Goal: Use online tool/utility

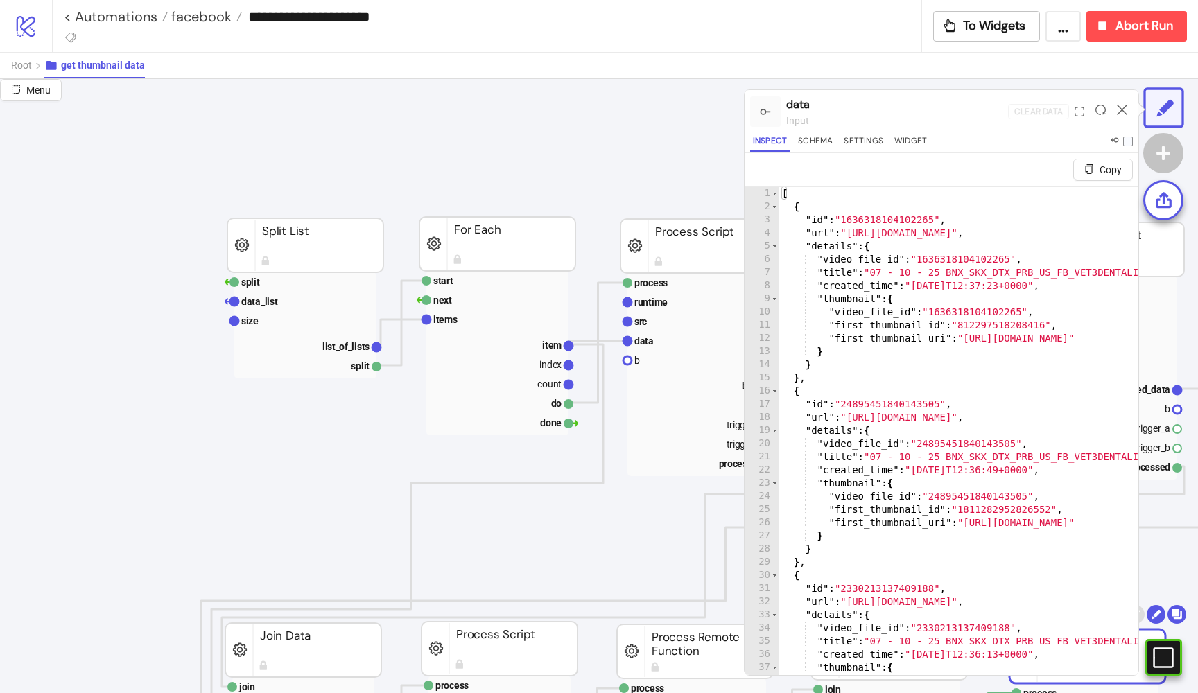
scroll to position [313, 379]
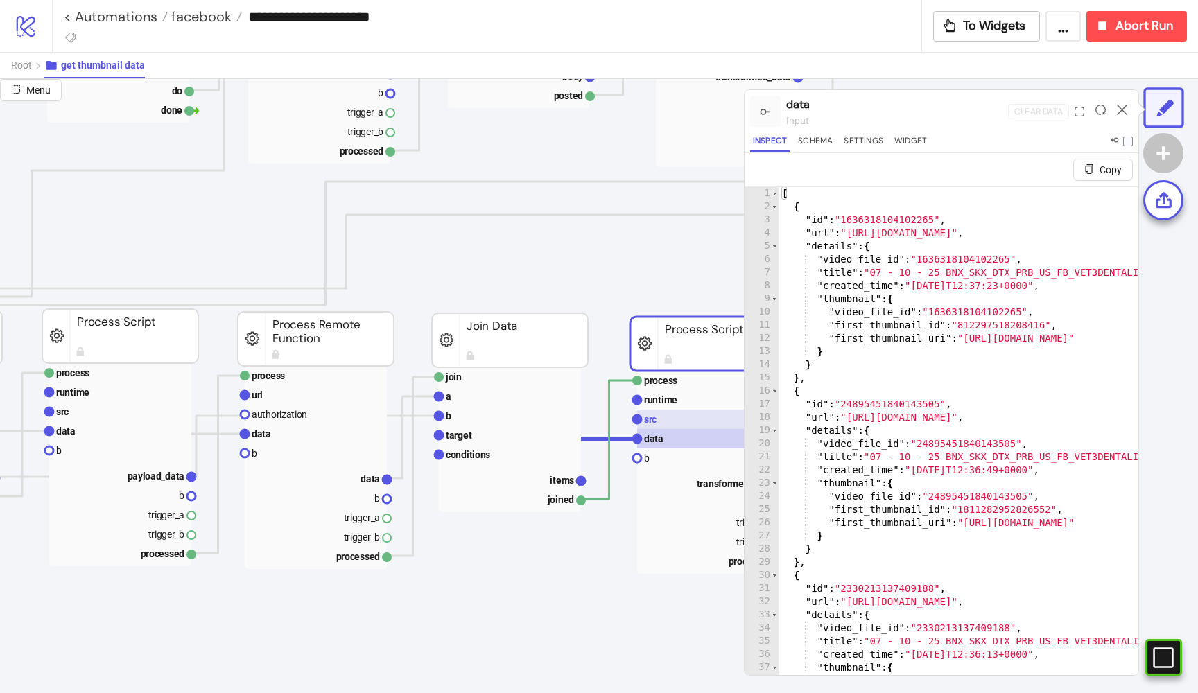
click at [685, 414] on rect at bounding box center [708, 419] width 142 height 19
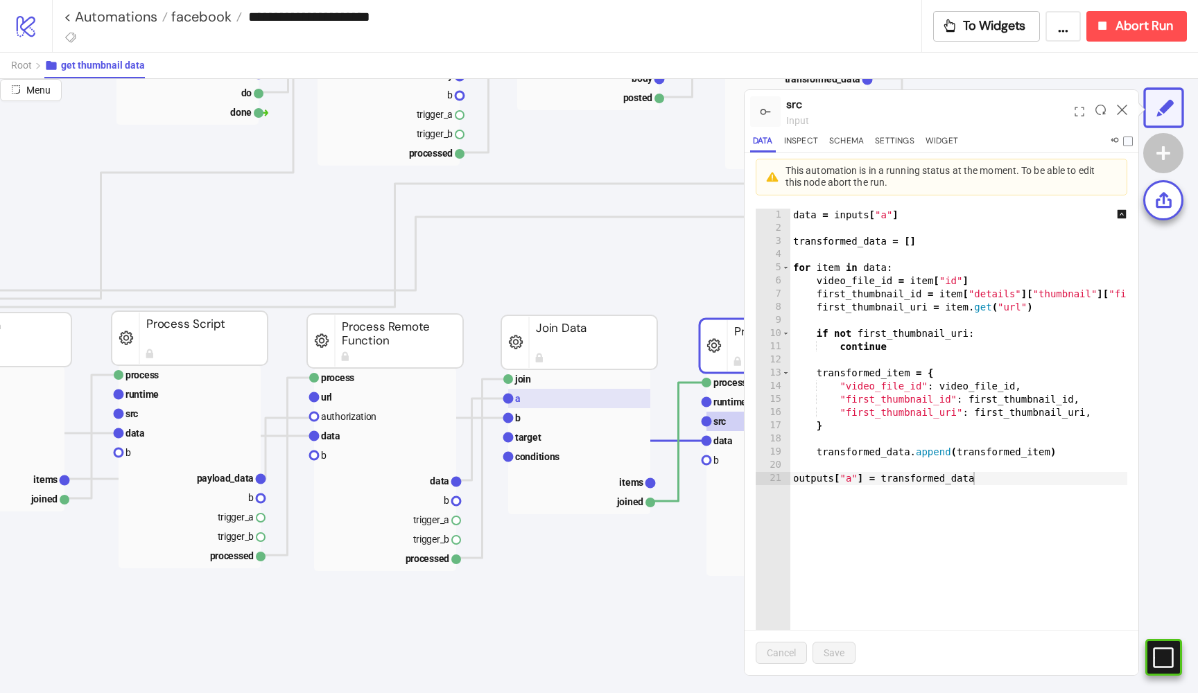
scroll to position [309, 310]
click at [370, 396] on rect at bounding box center [385, 398] width 142 height 19
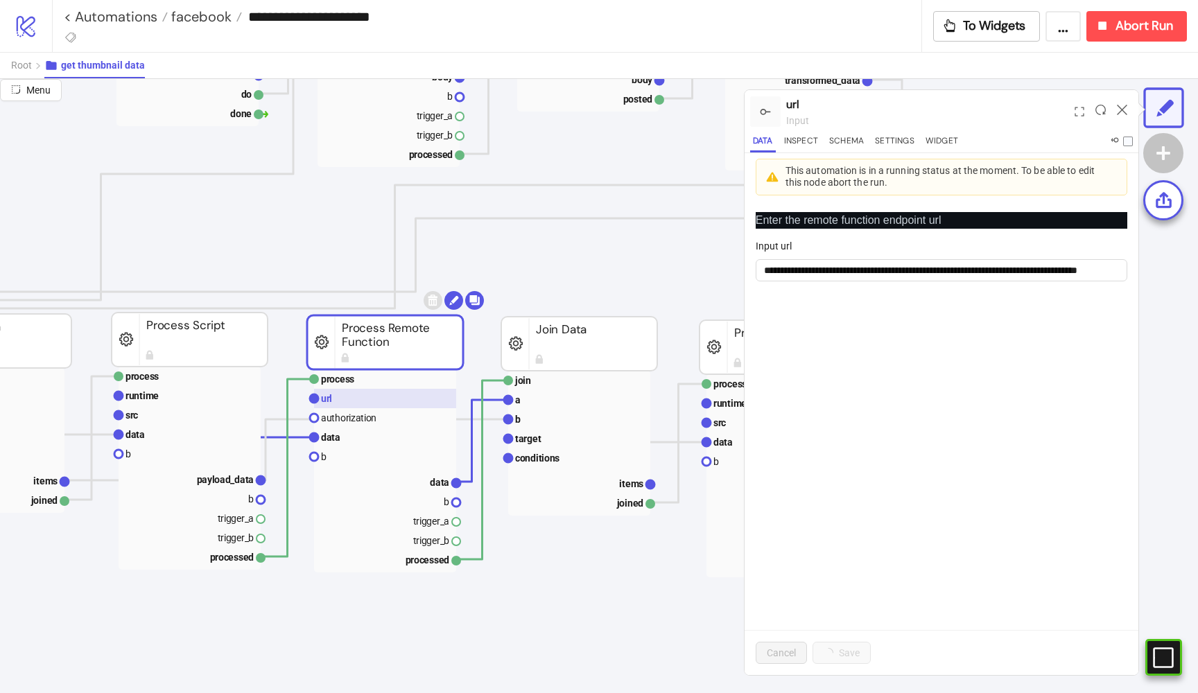
scroll to position [0, 0]
drag, startPoint x: 981, startPoint y: 269, endPoint x: 1117, endPoint y: 301, distance: 140.2
click at [1144, 295] on div "**********" at bounding box center [599, 386] width 1198 height 614
click at [362, 439] on rect at bounding box center [385, 437] width 142 height 19
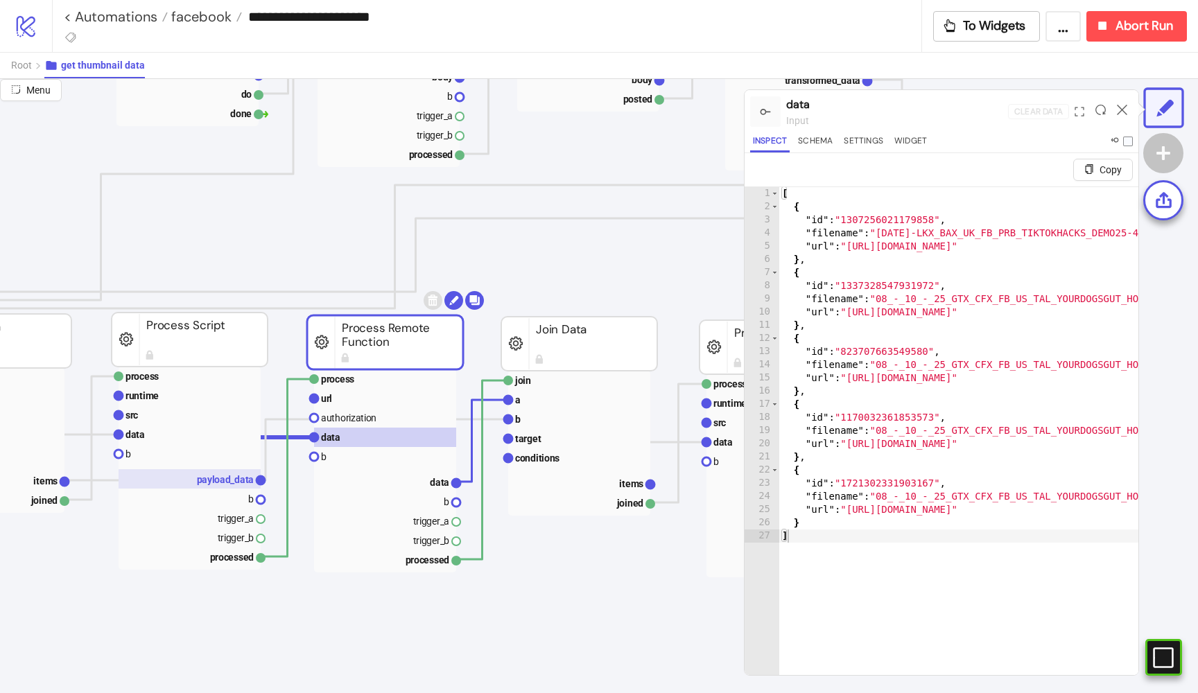
click at [212, 477] on text "payload_data" at bounding box center [226, 479] width 58 height 11
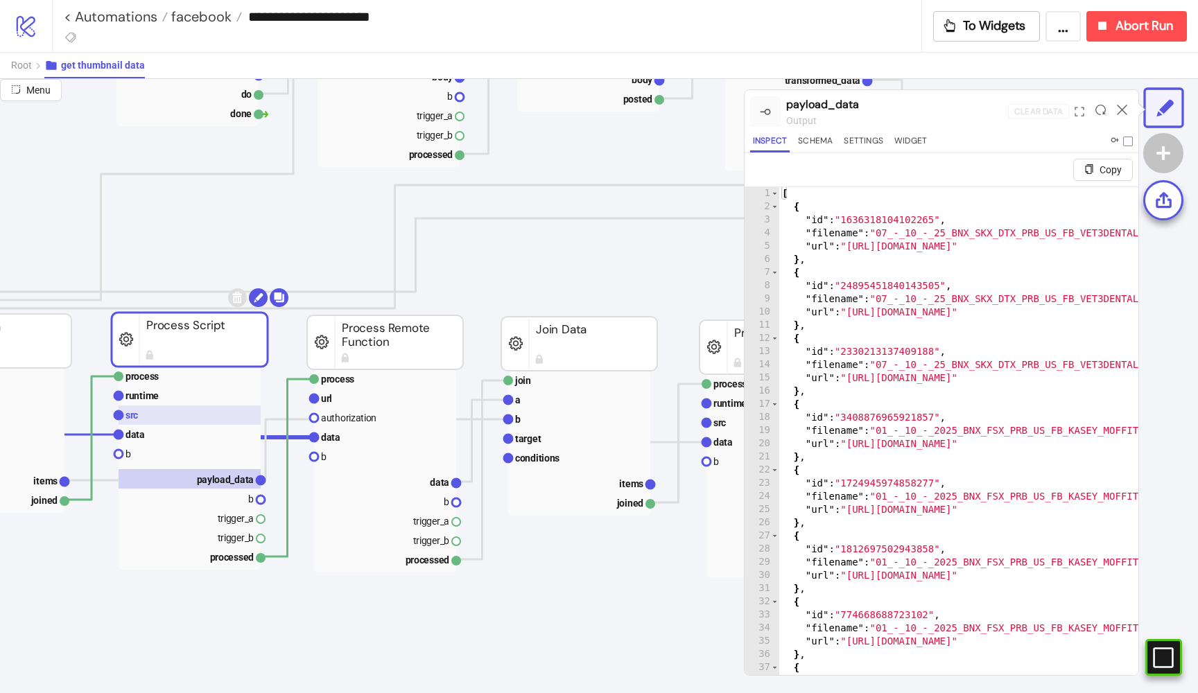
click at [154, 412] on rect at bounding box center [190, 414] width 142 height 19
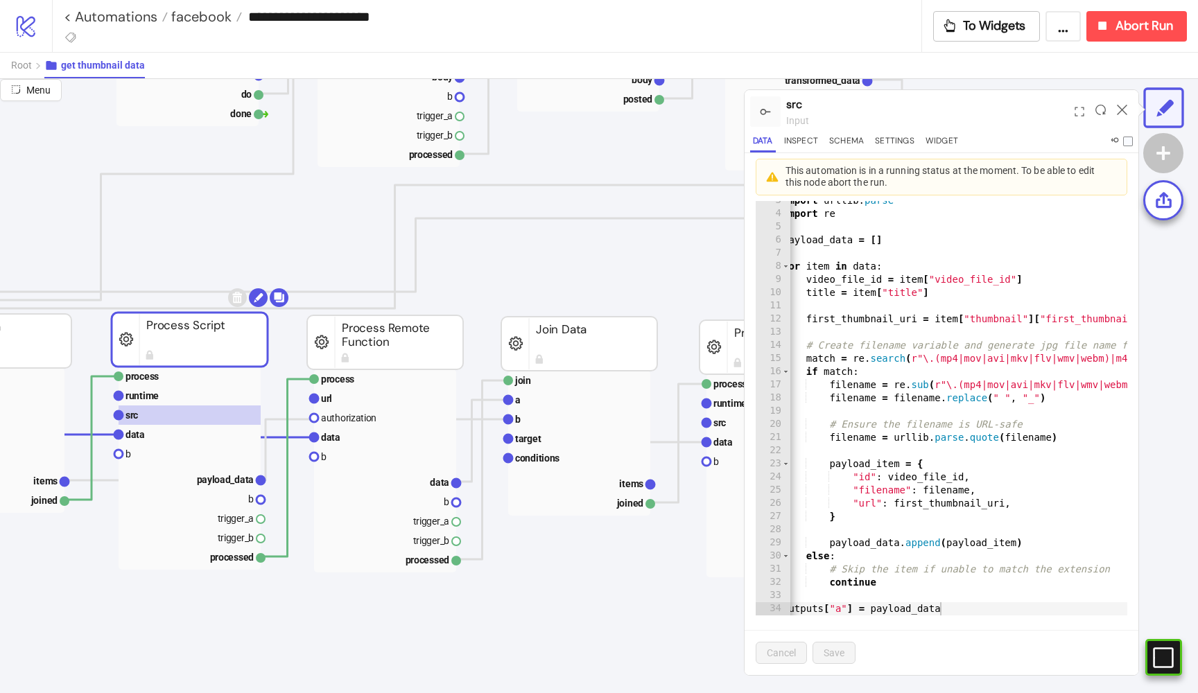
click at [1003, 399] on div "import urllib . parse import re payload_data = [ ] for item in data : video_fil…" at bounding box center [1082, 408] width 605 height 454
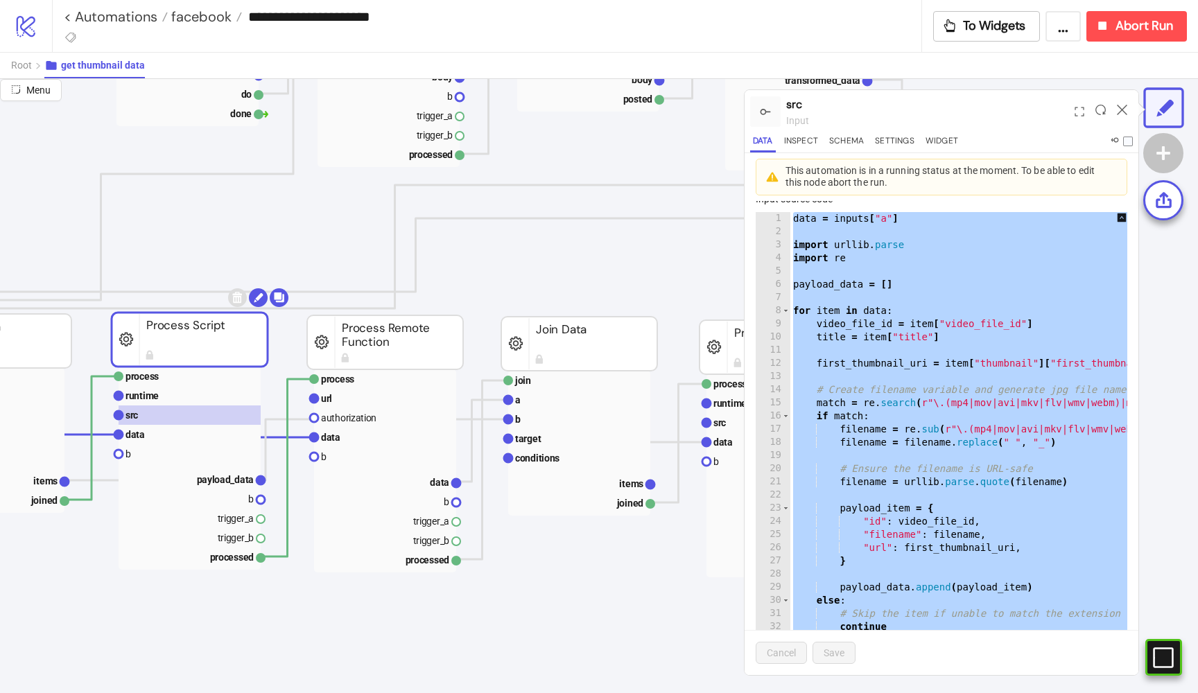
scroll to position [46, 0]
click at [907, 360] on div "data = inputs [ "a" ] import urllib . parse import re payload_data = [ ] for it…" at bounding box center [1092, 440] width 605 height 454
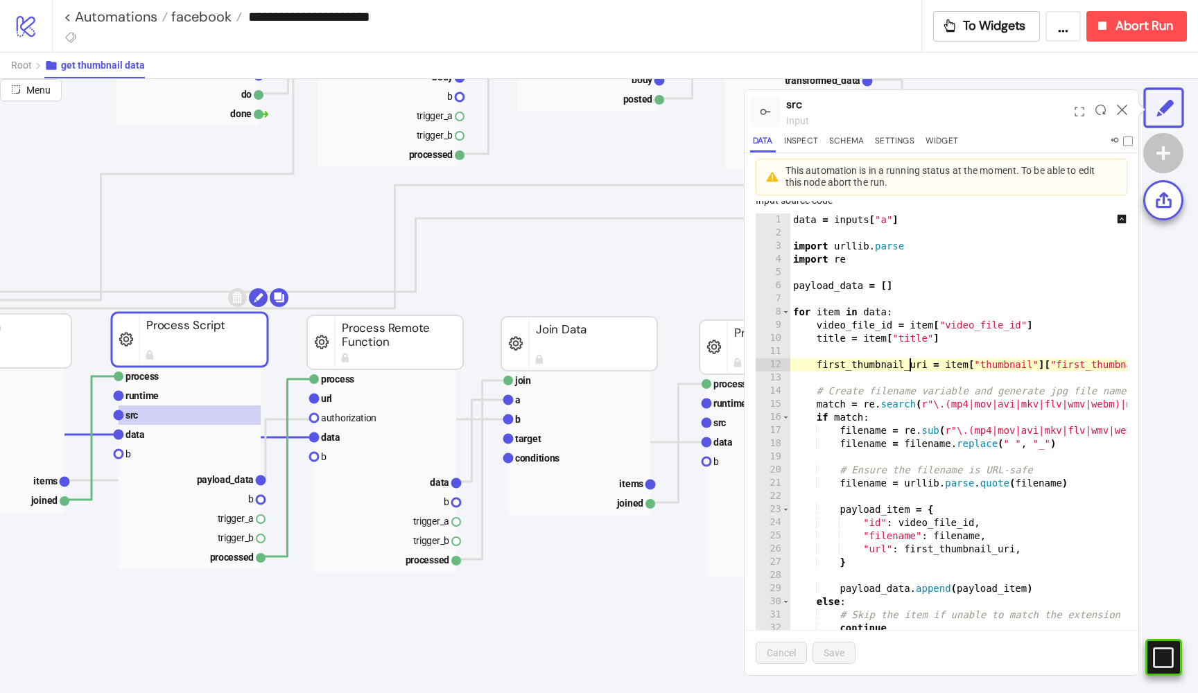
click at [949, 336] on div "data = inputs [ "a" ] import urllib . parse import re payload_data = [ ] for it…" at bounding box center [1092, 440] width 605 height 454
type textarea "**********"
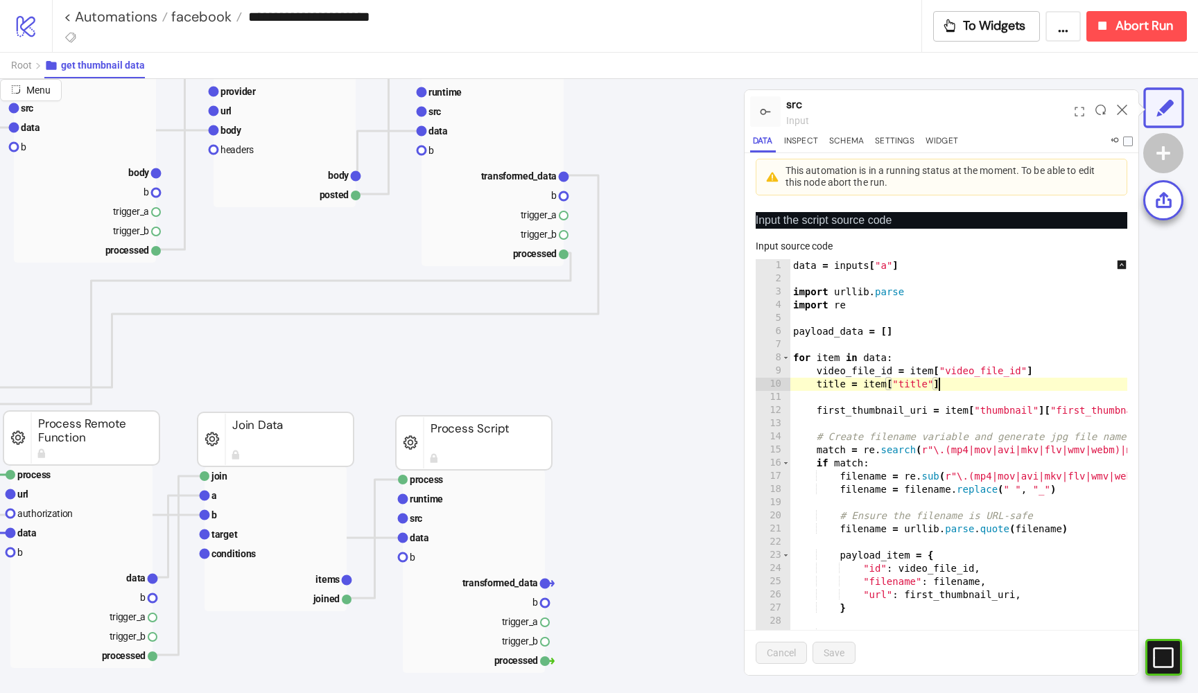
scroll to position [206, 613]
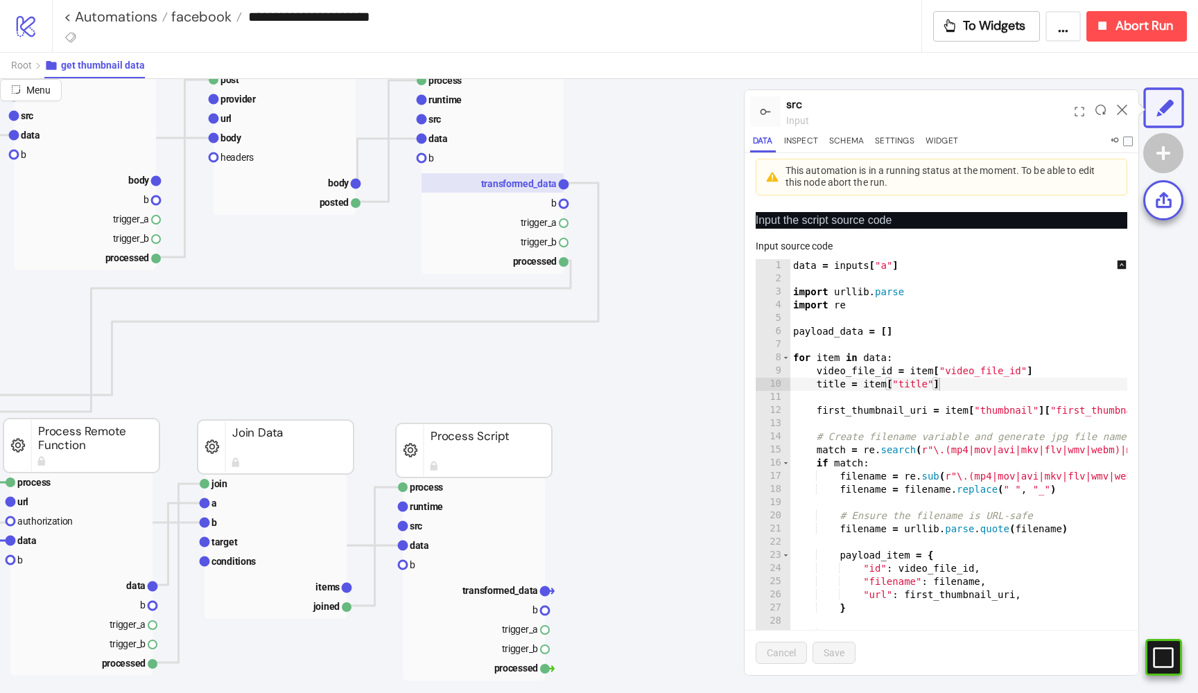
click at [539, 182] on text "transformed_data" at bounding box center [519, 183] width 76 height 11
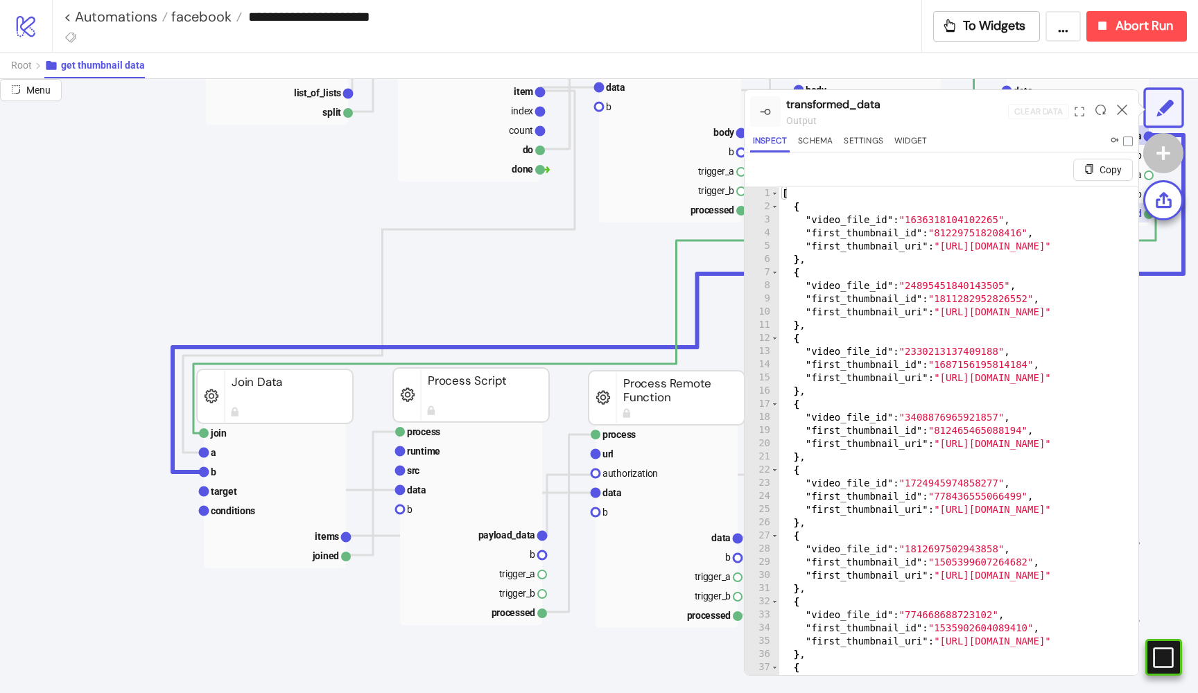
scroll to position [260, 28]
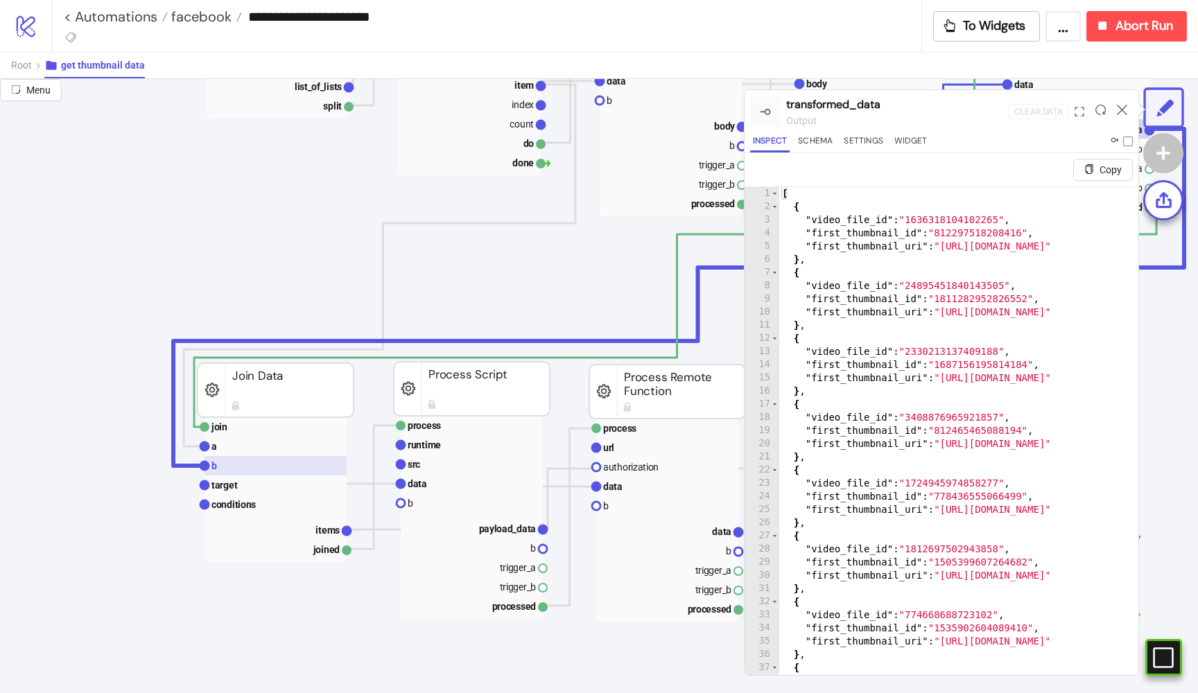
click at [226, 465] on rect at bounding box center [275, 465] width 142 height 19
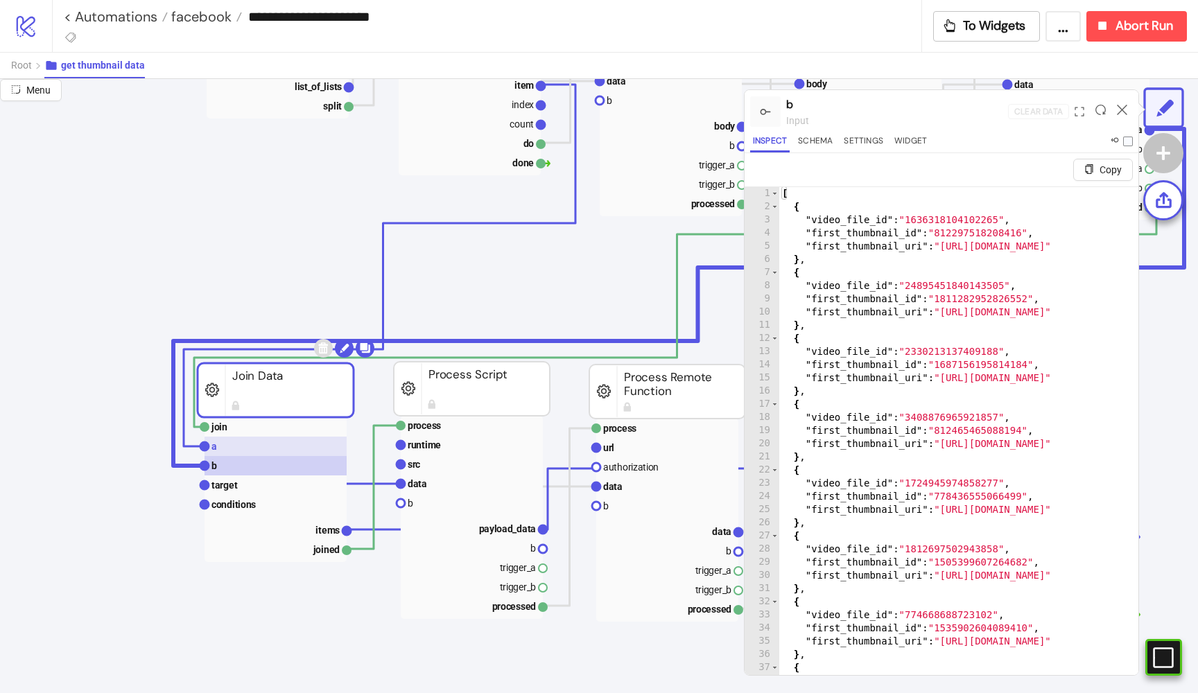
click at [229, 443] on rect at bounding box center [275, 446] width 142 height 19
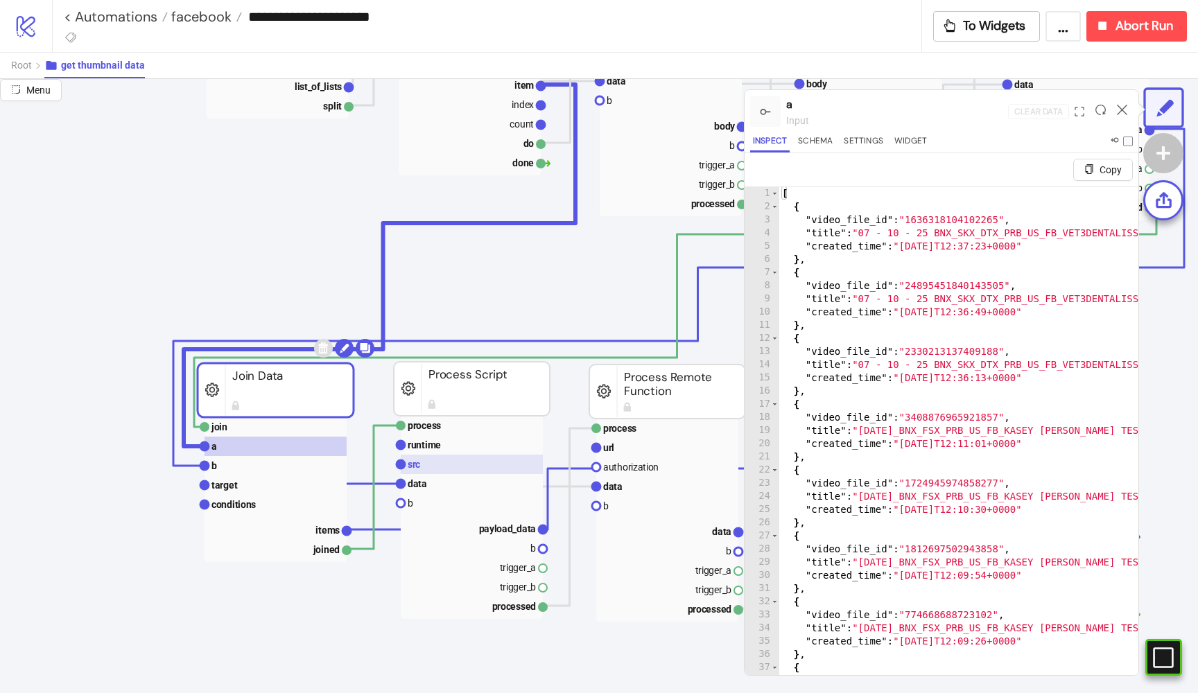
click at [416, 466] on text "src" at bounding box center [413, 464] width 12 height 11
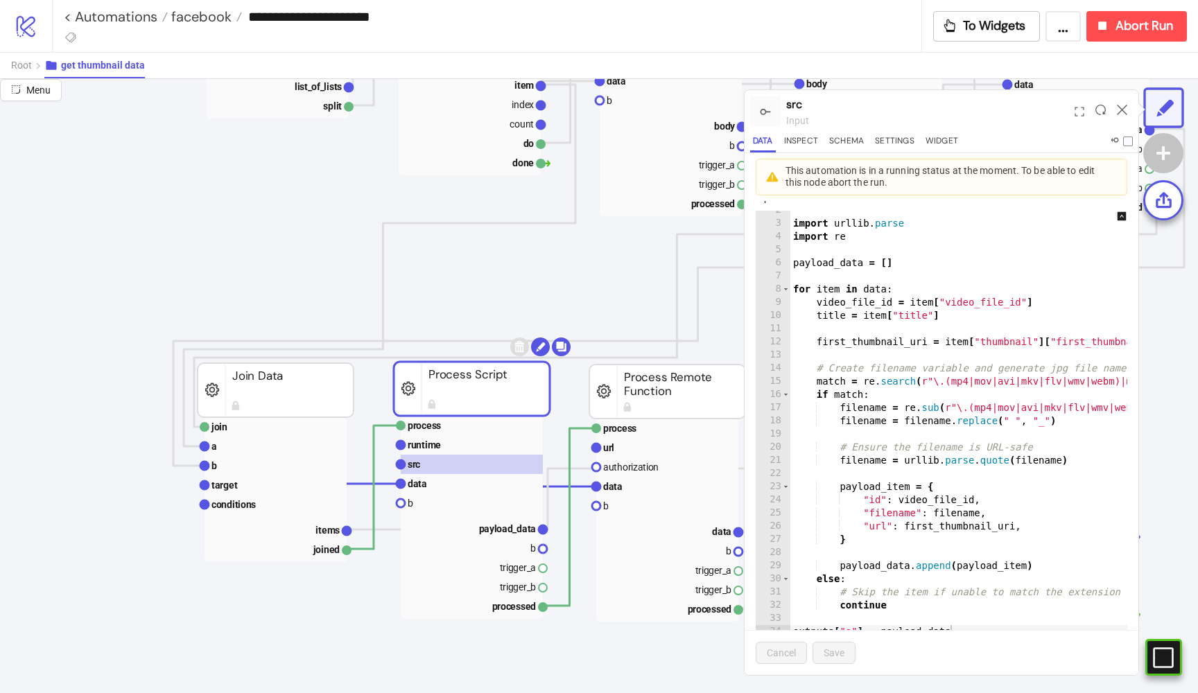
scroll to position [59, 0]
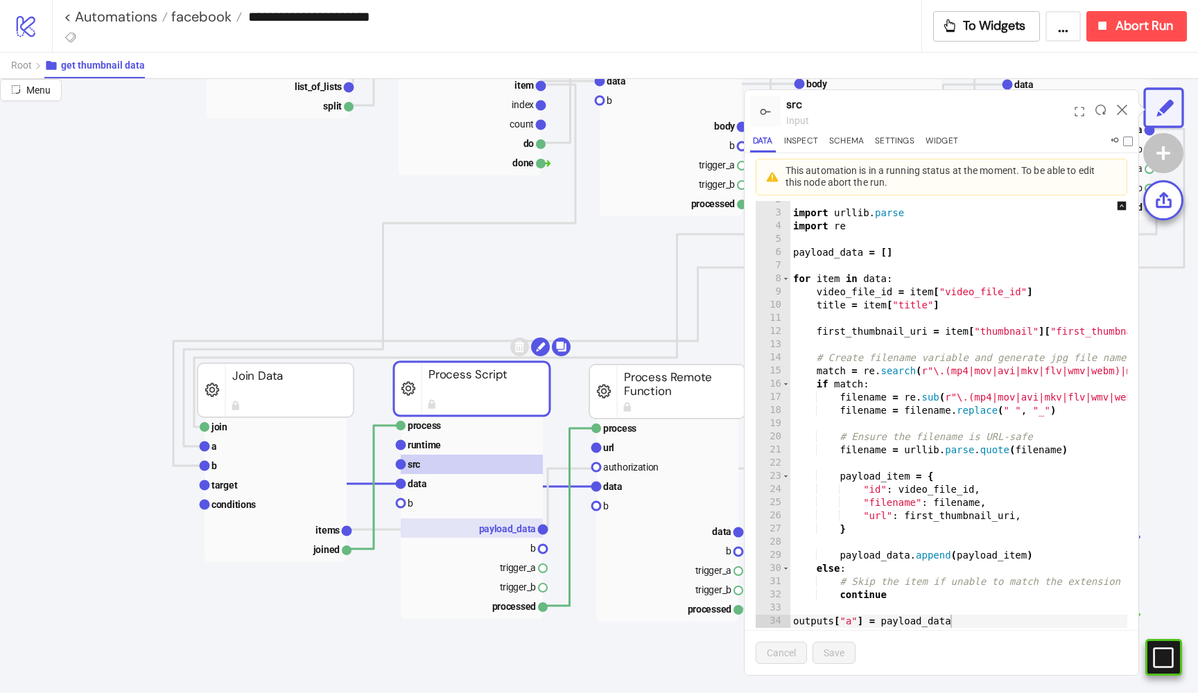
click at [513, 528] on text "payload_data" at bounding box center [508, 528] width 58 height 11
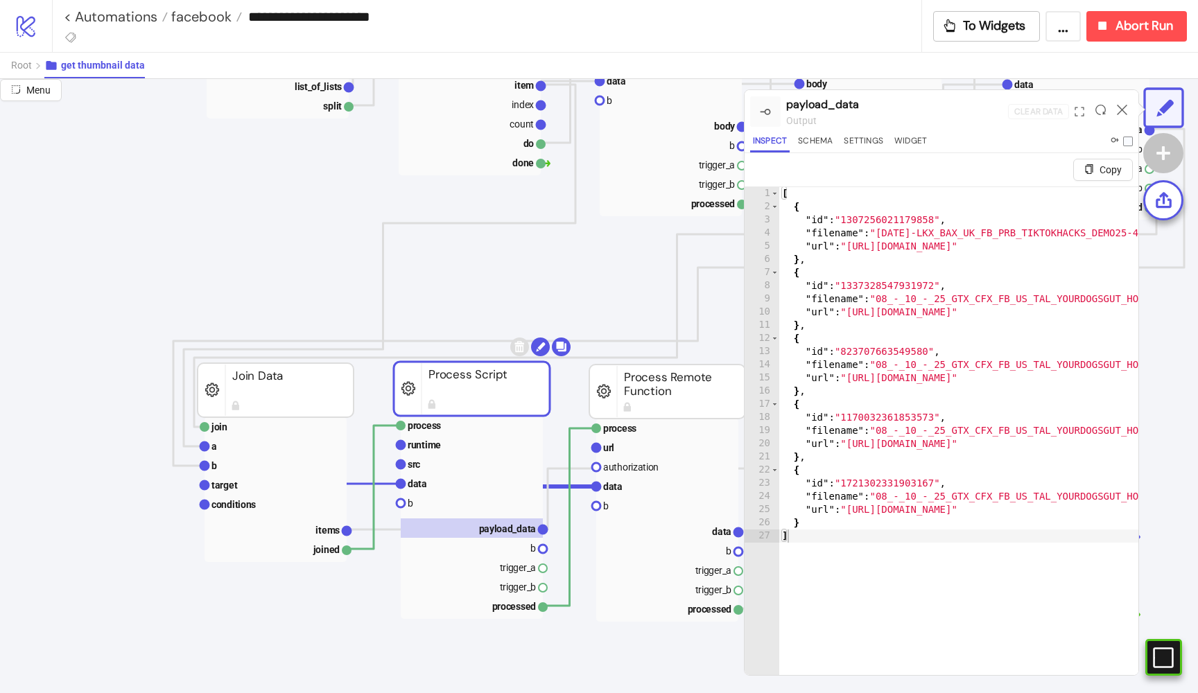
scroll to position [0, 0]
click at [435, 462] on rect at bounding box center [472, 464] width 142 height 19
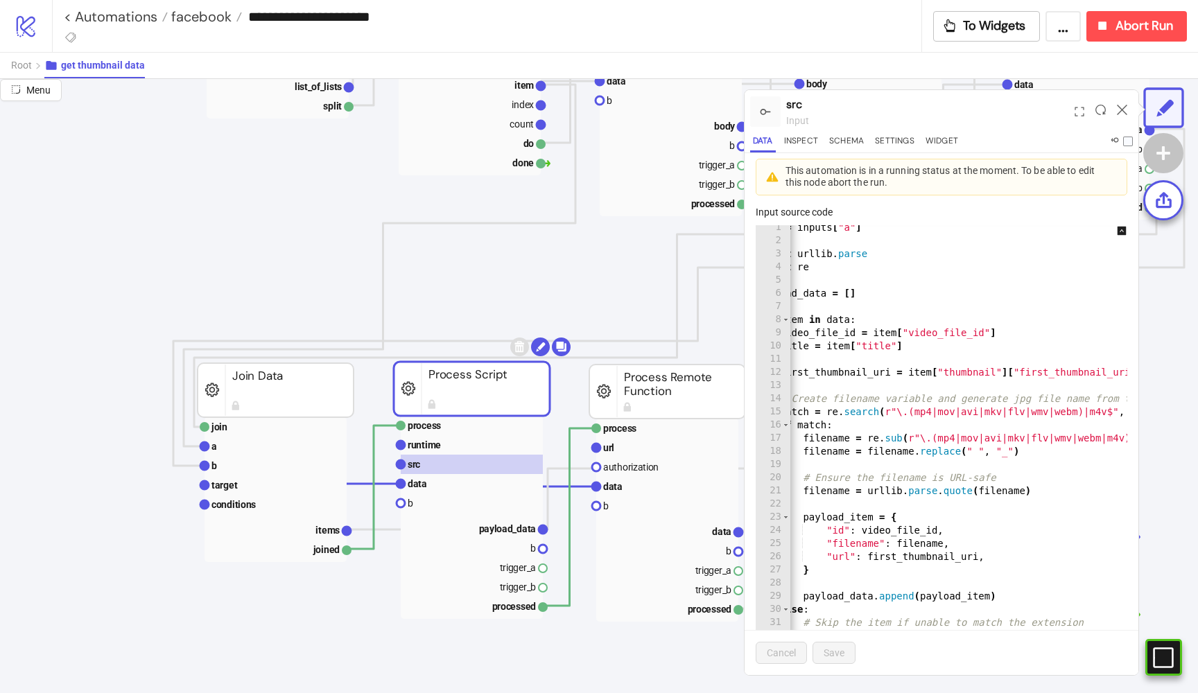
scroll to position [0, 61]
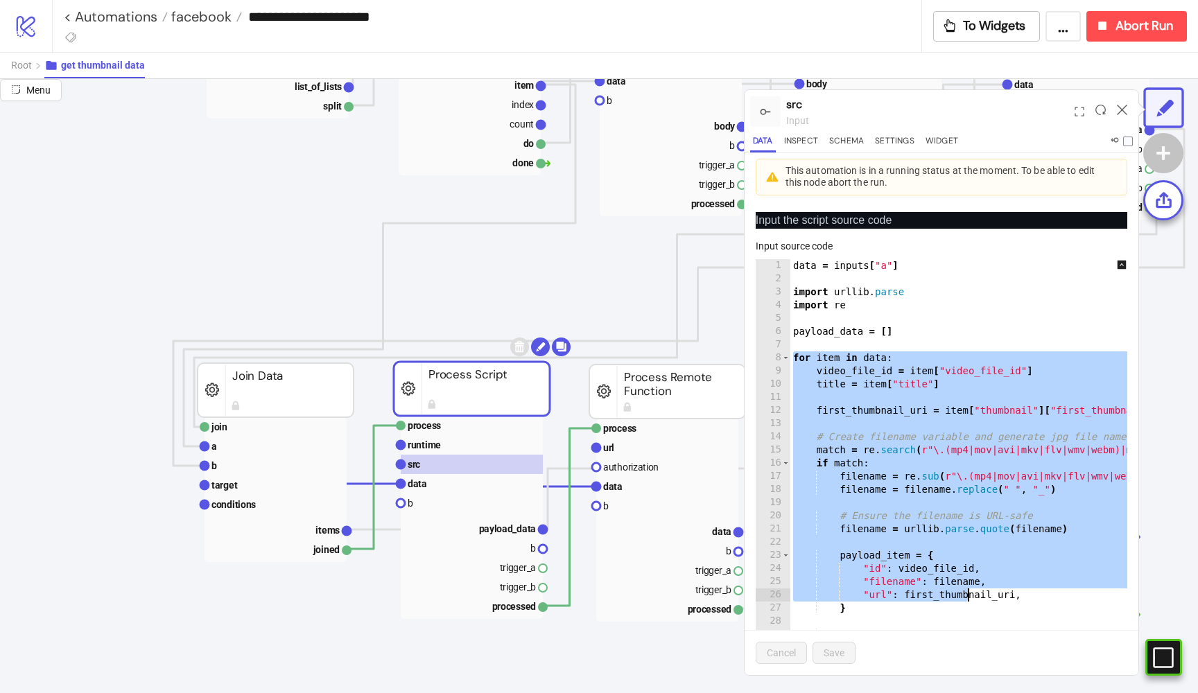
drag, startPoint x: 794, startPoint y: 353, endPoint x: 970, endPoint y: 599, distance: 302.1
click at [970, 599] on div "data = inputs [ "a" ] import urllib . parse import re payload_data = [ ] for it…" at bounding box center [1092, 486] width 605 height 454
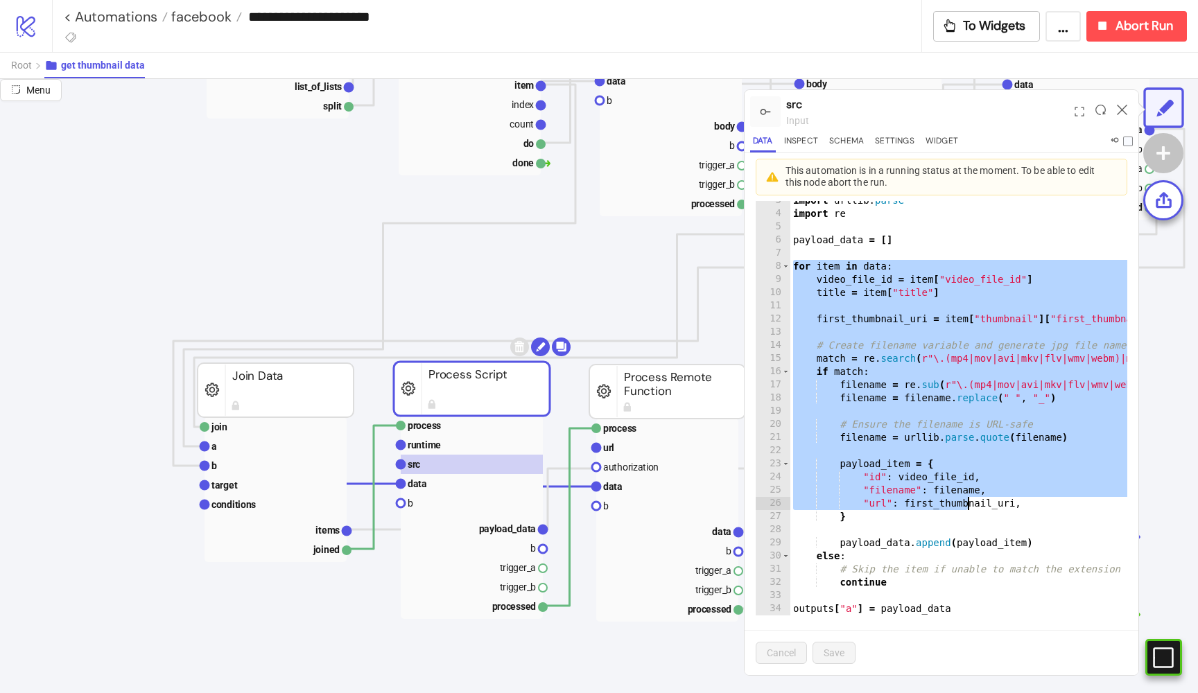
click at [963, 604] on div at bounding box center [1092, 609] width 605 height 14
type textarea "**********"
